Goal: Check status: Check status

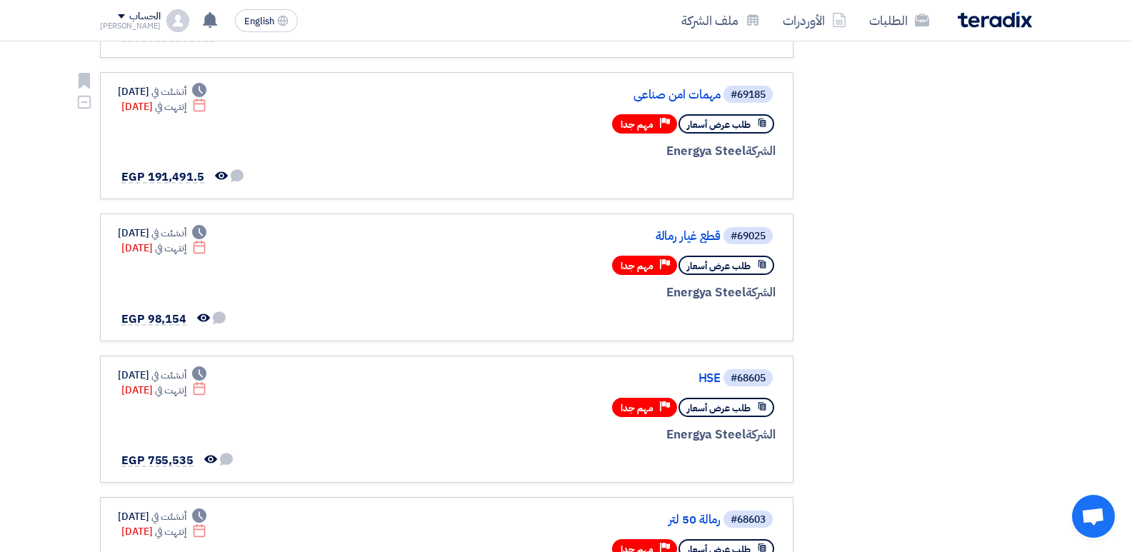
scroll to position [571, 0]
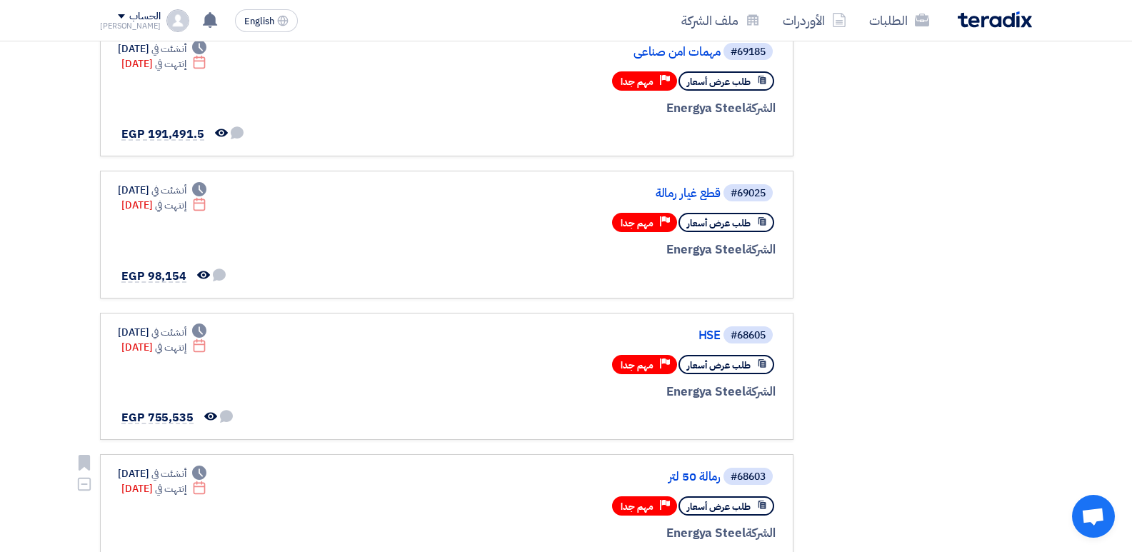
drag, startPoint x: 687, startPoint y: 507, endPoint x: 778, endPoint y: 506, distance: 90.7
click at [778, 506] on link "#68603 رمالة 50 لتر طلب عرض أسعار Priority مهم جدا الشركة Energya Steel Deadlin…" at bounding box center [447, 518] width 694 height 128
click at [763, 473] on div "#68603" at bounding box center [748, 477] width 35 height 10
click at [766, 478] on span "#68603" at bounding box center [748, 476] width 49 height 17
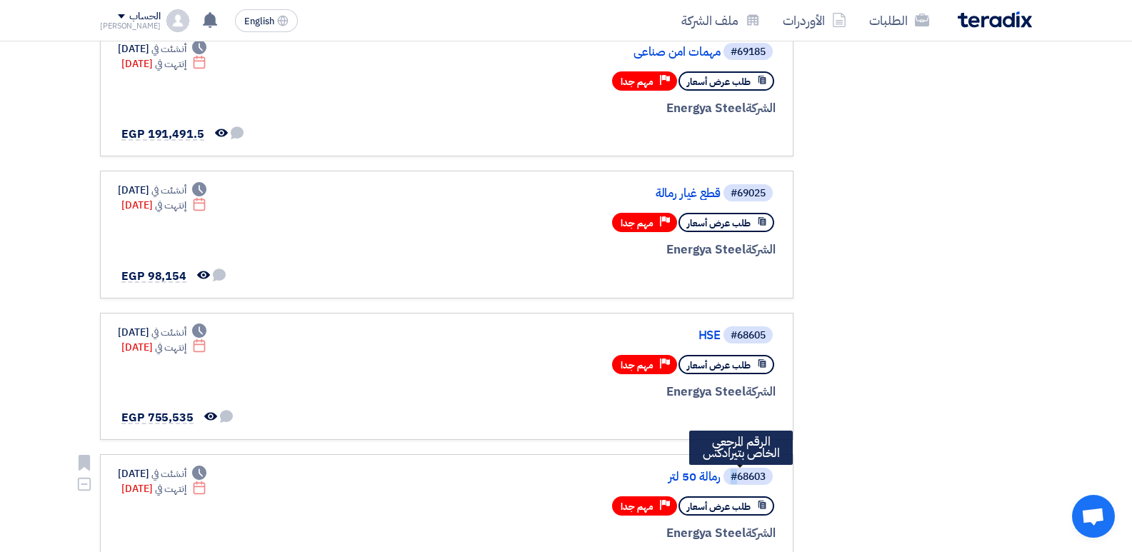
click at [764, 476] on div "#68603" at bounding box center [748, 477] width 35 height 10
click at [763, 476] on div "#68603" at bounding box center [748, 477] width 35 height 10
click at [761, 476] on div "#68603" at bounding box center [748, 477] width 35 height 10
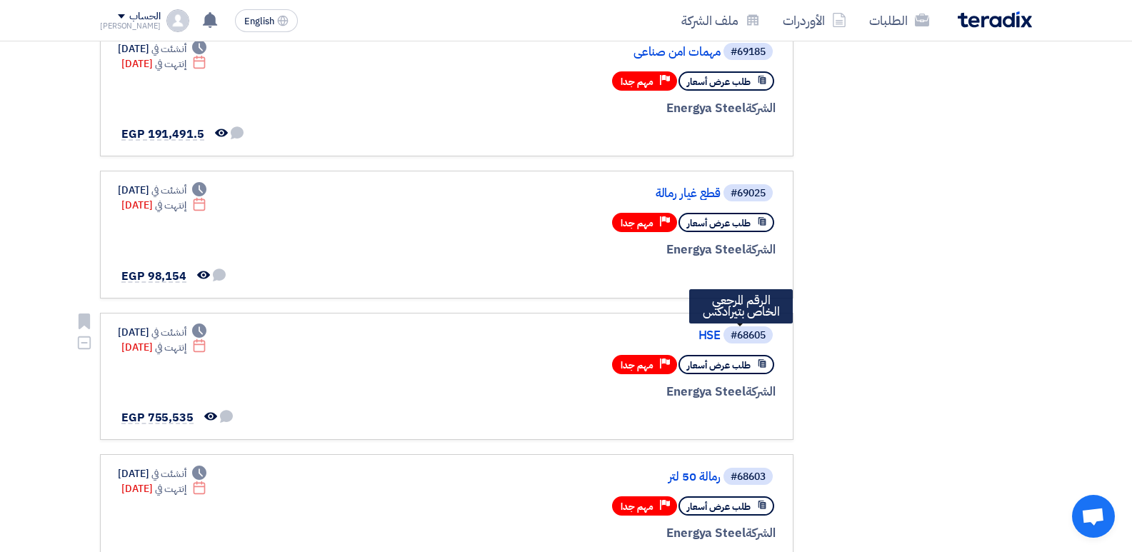
click at [740, 331] on div "#68605" at bounding box center [748, 336] width 35 height 10
